Goal: Task Accomplishment & Management: Use online tool/utility

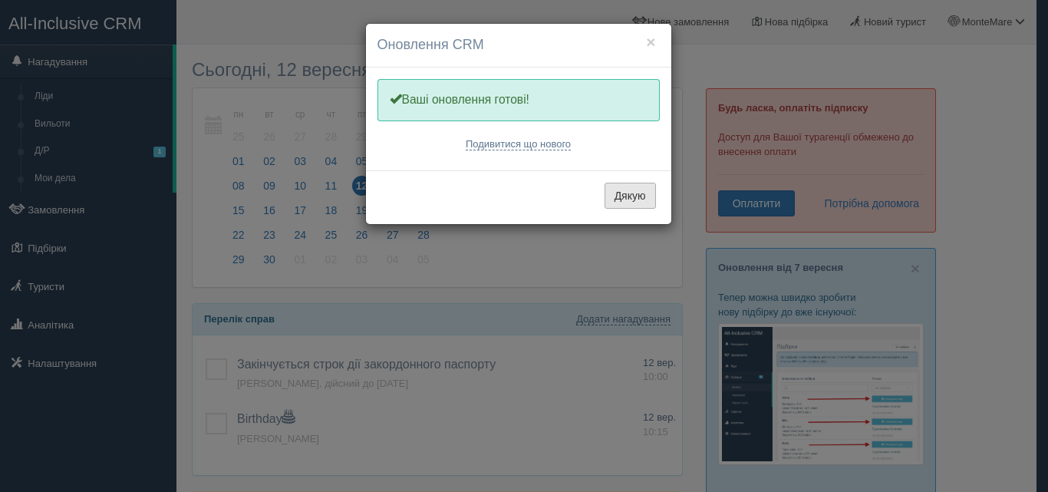
click at [637, 201] on button "Дякую" at bounding box center [629, 196] width 51 height 26
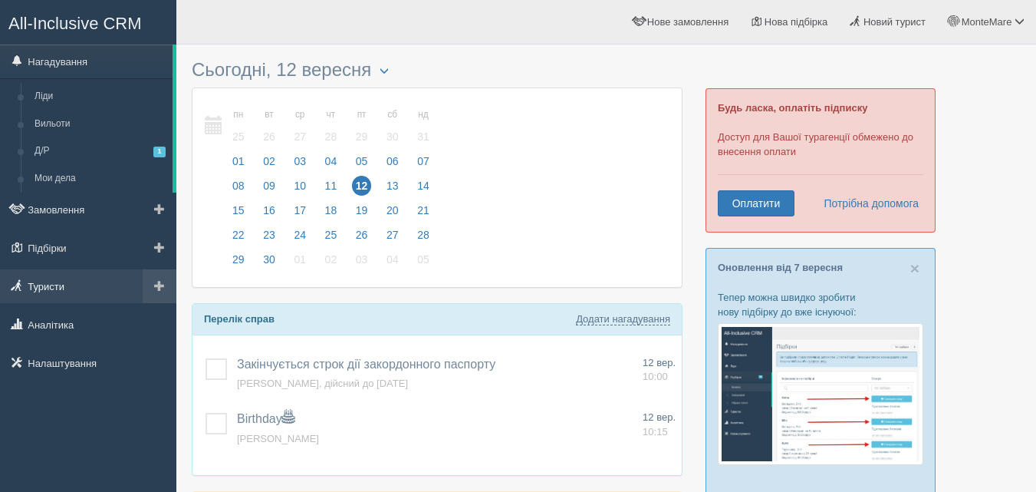
click at [74, 291] on link "Туристи" at bounding box center [88, 286] width 176 height 34
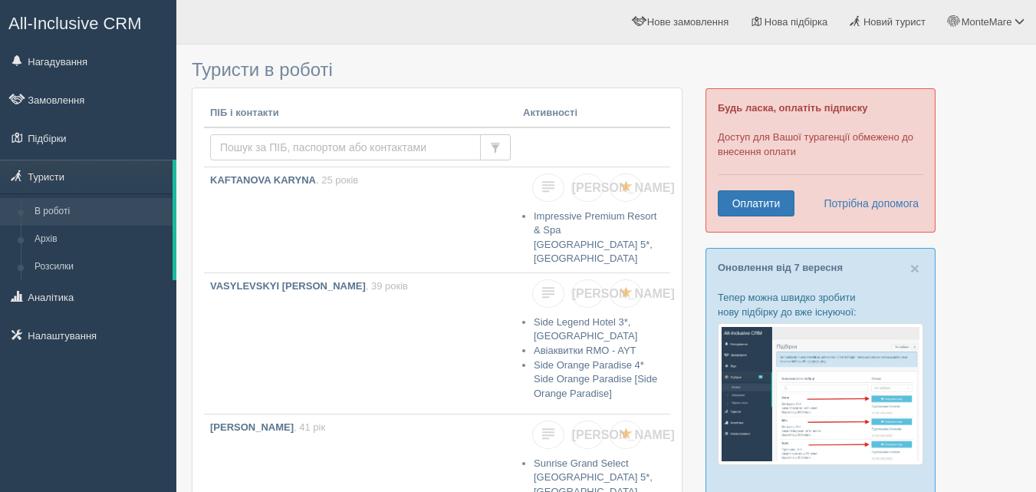
click at [301, 146] on input "text" at bounding box center [345, 147] width 271 height 26
type input "[PERSON_NAME]"
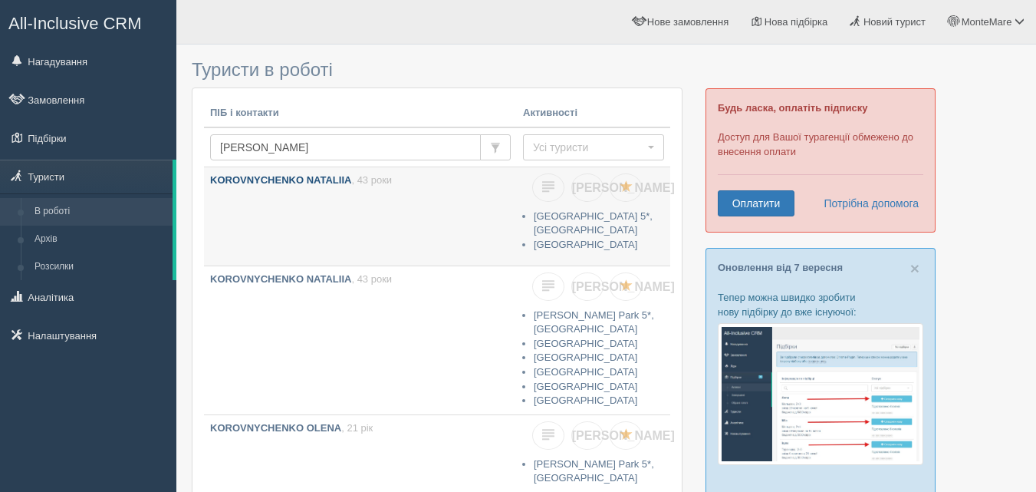
click at [442, 215] on link "KOROVNYCHENKO NATALIIA , 43 роки" at bounding box center [360, 216] width 313 height 98
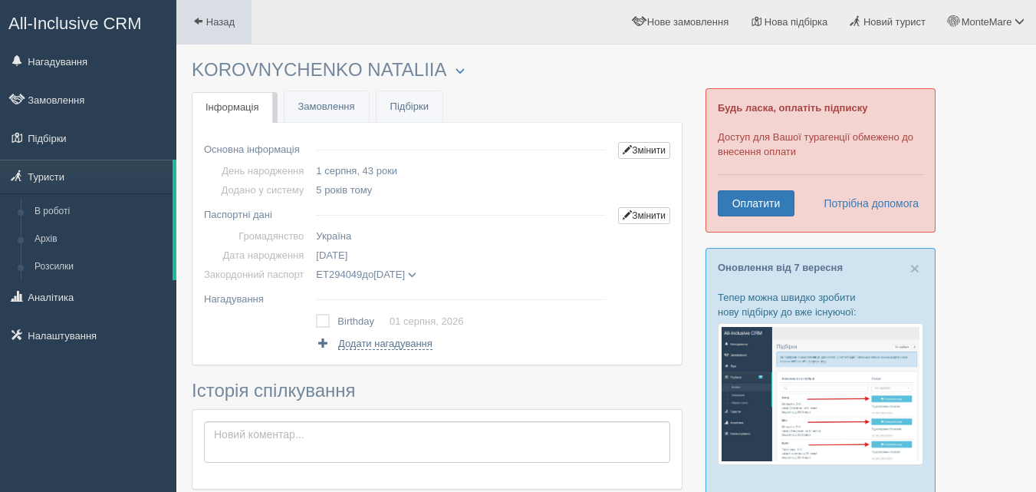
click at [199, 28] on link "Назад" at bounding box center [213, 22] width 75 height 44
